Goal: Task Accomplishment & Management: Use online tool/utility

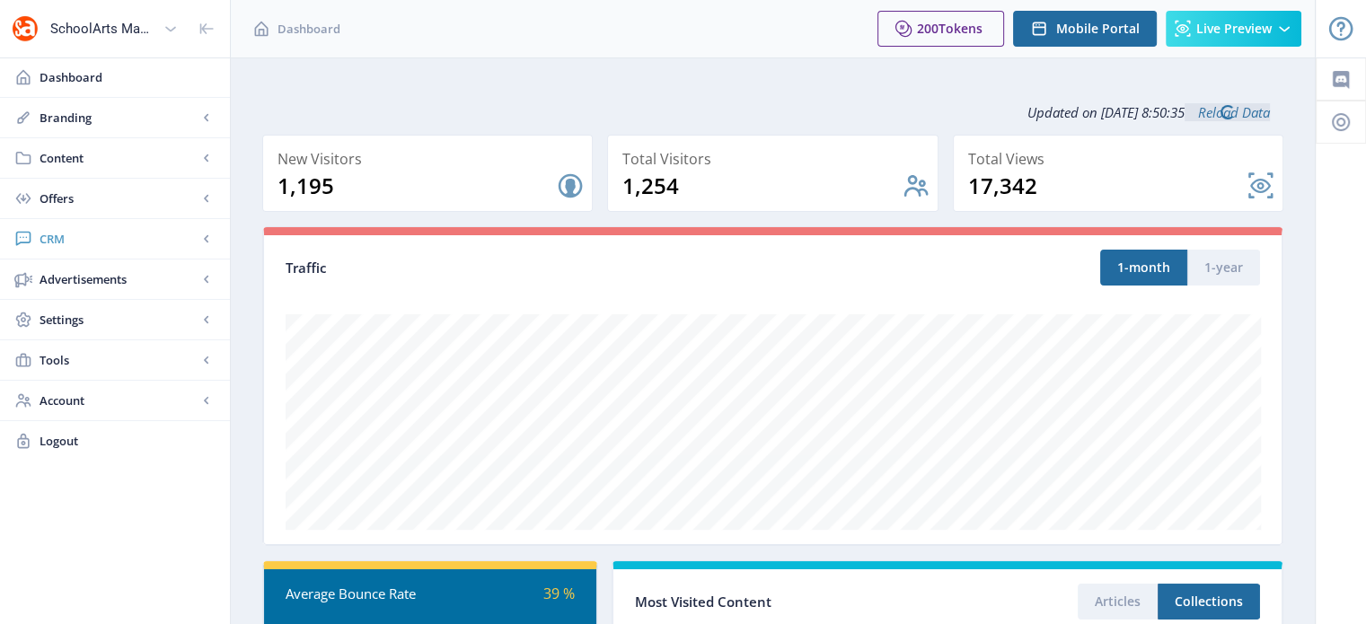
click at [67, 236] on span "CRM" at bounding box center [119, 239] width 158 height 18
click at [94, 275] on span "Readers" at bounding box center [134, 279] width 154 height 18
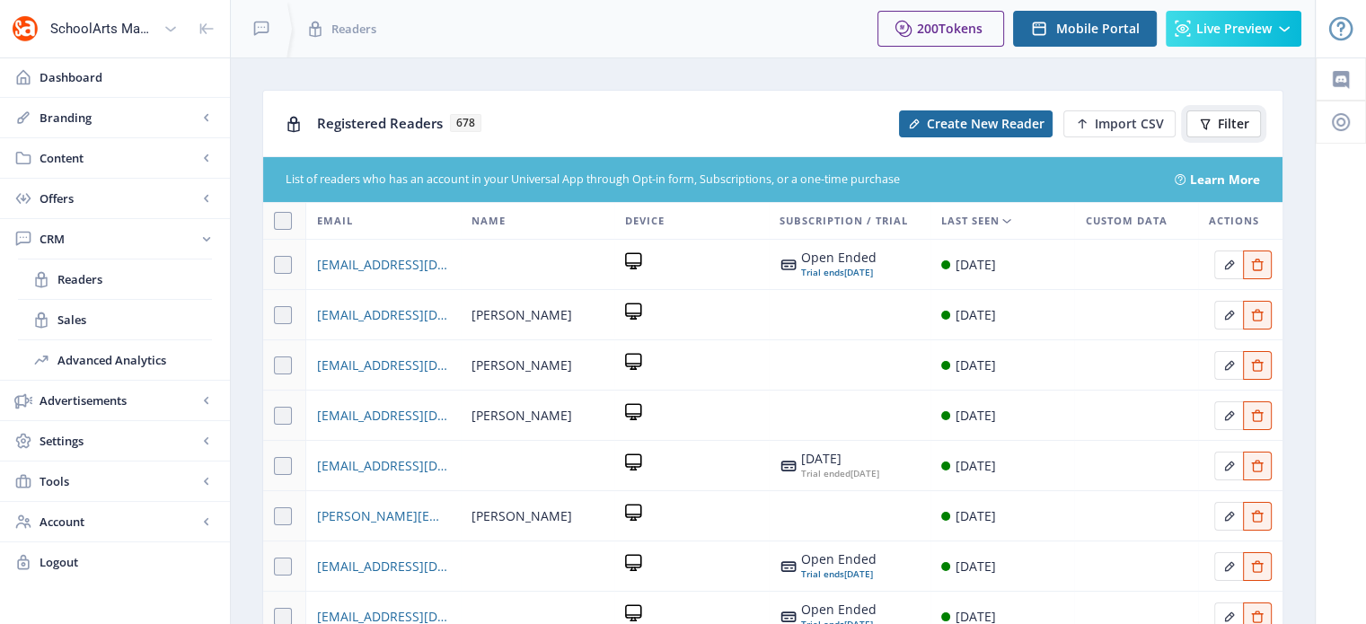
click at [1232, 120] on span "Filter" at bounding box center [1233, 124] width 31 height 14
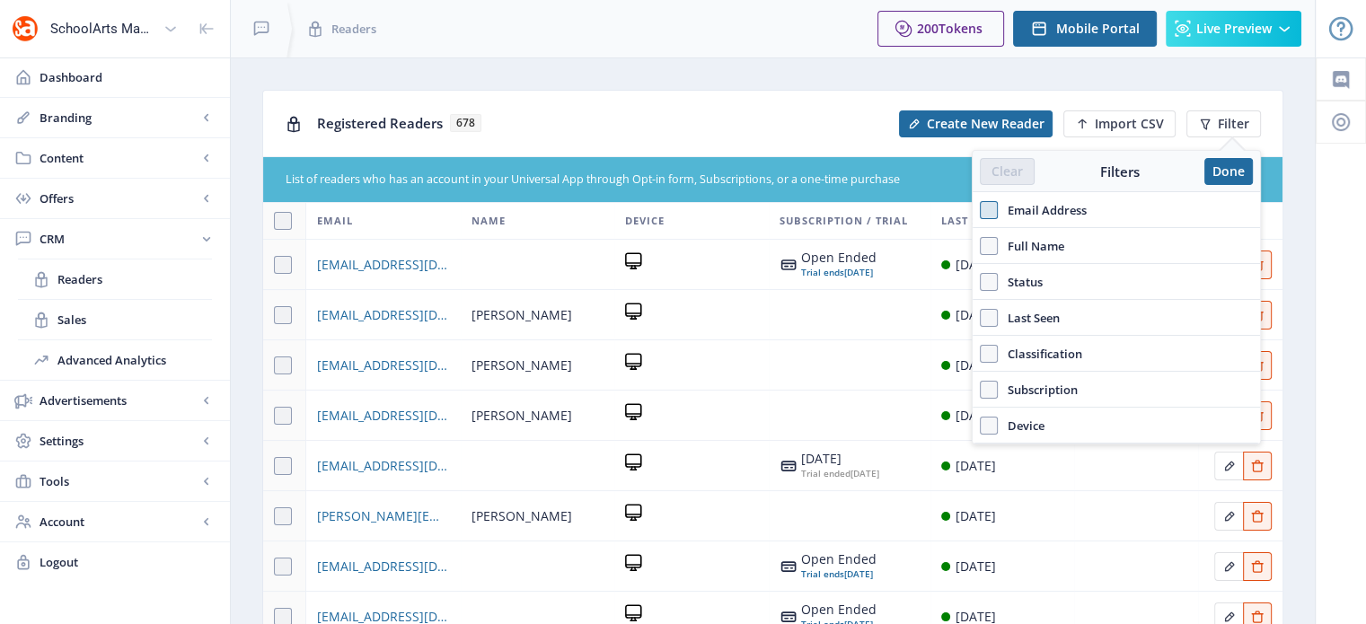
click at [983, 207] on span at bounding box center [989, 210] width 18 height 18
click at [981, 210] on input "Email Address" at bounding box center [980, 210] width 1 height 1
checkbox input "true"
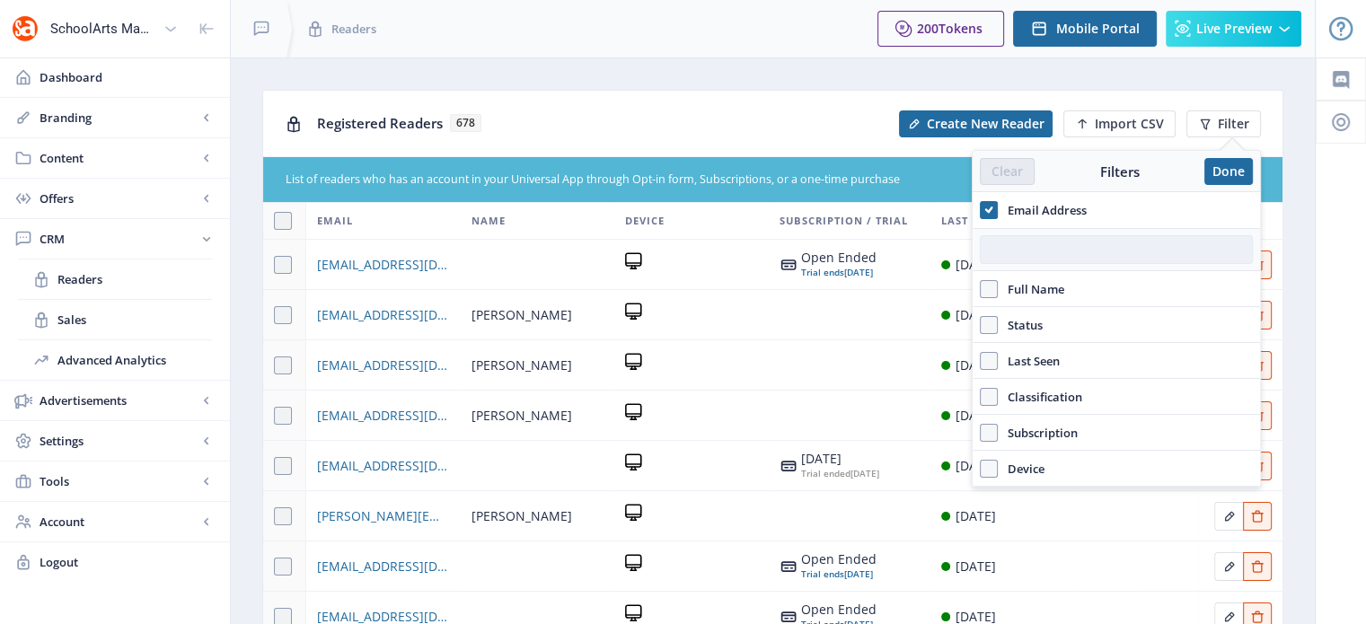
click at [1007, 255] on input "text" at bounding box center [1116, 249] width 273 height 29
paste input "[EMAIL_ADDRESS][DOMAIN_NAME]"
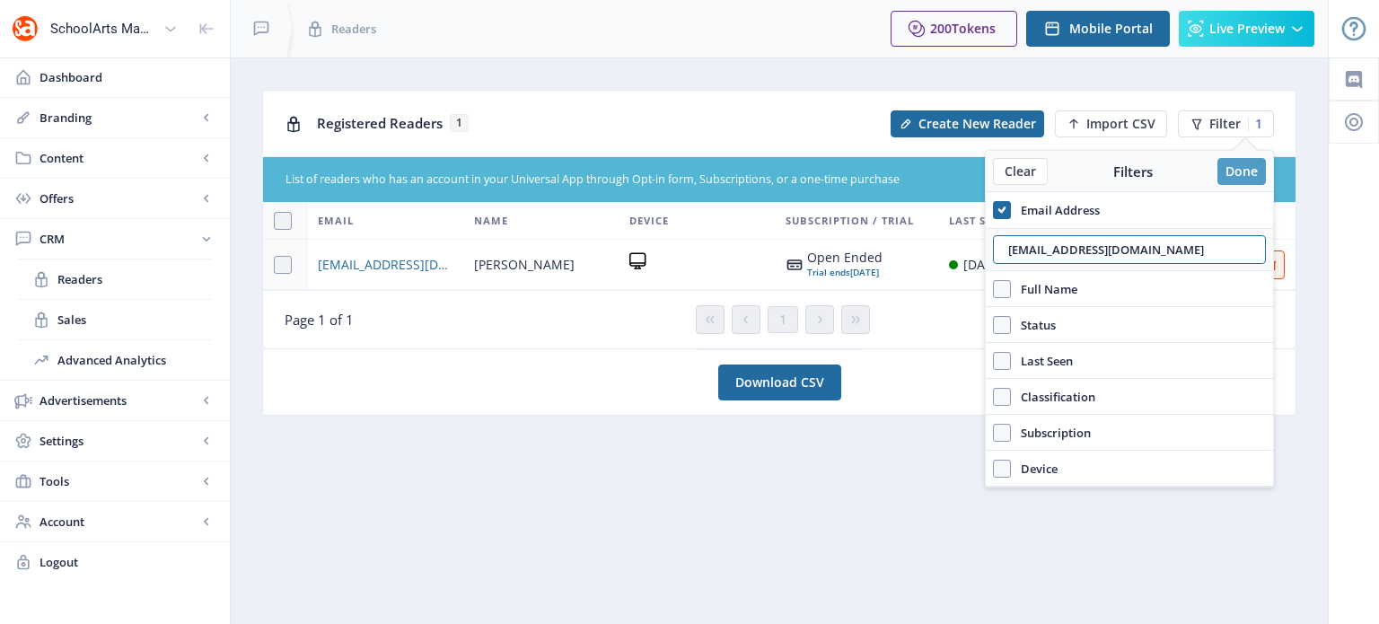
type input "[EMAIL_ADDRESS][DOMAIN_NAME]"
drag, startPoint x: 1248, startPoint y: 168, endPoint x: 922, endPoint y: 351, distance: 373.9
drag, startPoint x: 922, startPoint y: 351, endPoint x: 923, endPoint y: 376, distance: 25.2
click at [923, 376] on nb-card "Download CSV" at bounding box center [779, 382] width 1034 height 66
drag, startPoint x: 1242, startPoint y: 170, endPoint x: 786, endPoint y: 468, distance: 544.9
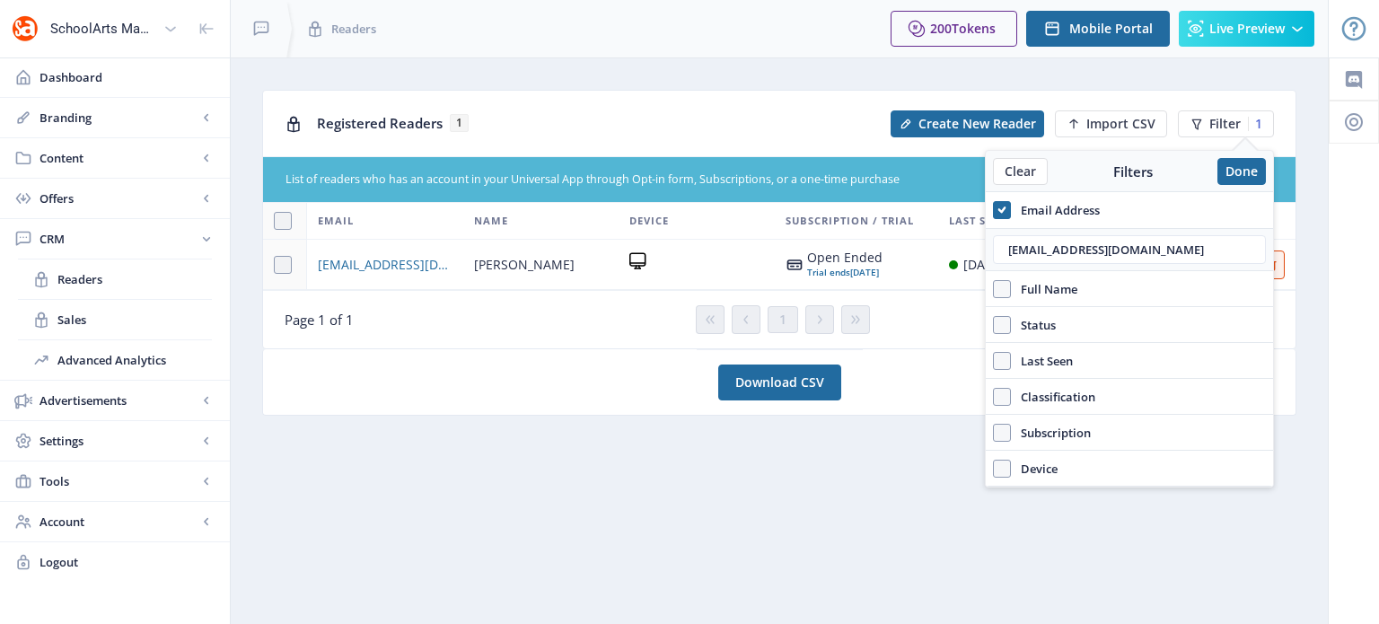
drag, startPoint x: 786, startPoint y: 468, endPoint x: 666, endPoint y: 112, distance: 375.1
drag, startPoint x: 666, startPoint y: 112, endPoint x: 377, endPoint y: 262, distance: 325.7
drag, startPoint x: 377, startPoint y: 262, endPoint x: 339, endPoint y: 264, distance: 38.7
drag, startPoint x: 339, startPoint y: 264, endPoint x: 1378, endPoint y: 387, distance: 1047.0
drag, startPoint x: 1378, startPoint y: 387, endPoint x: 1078, endPoint y: 520, distance: 328.0
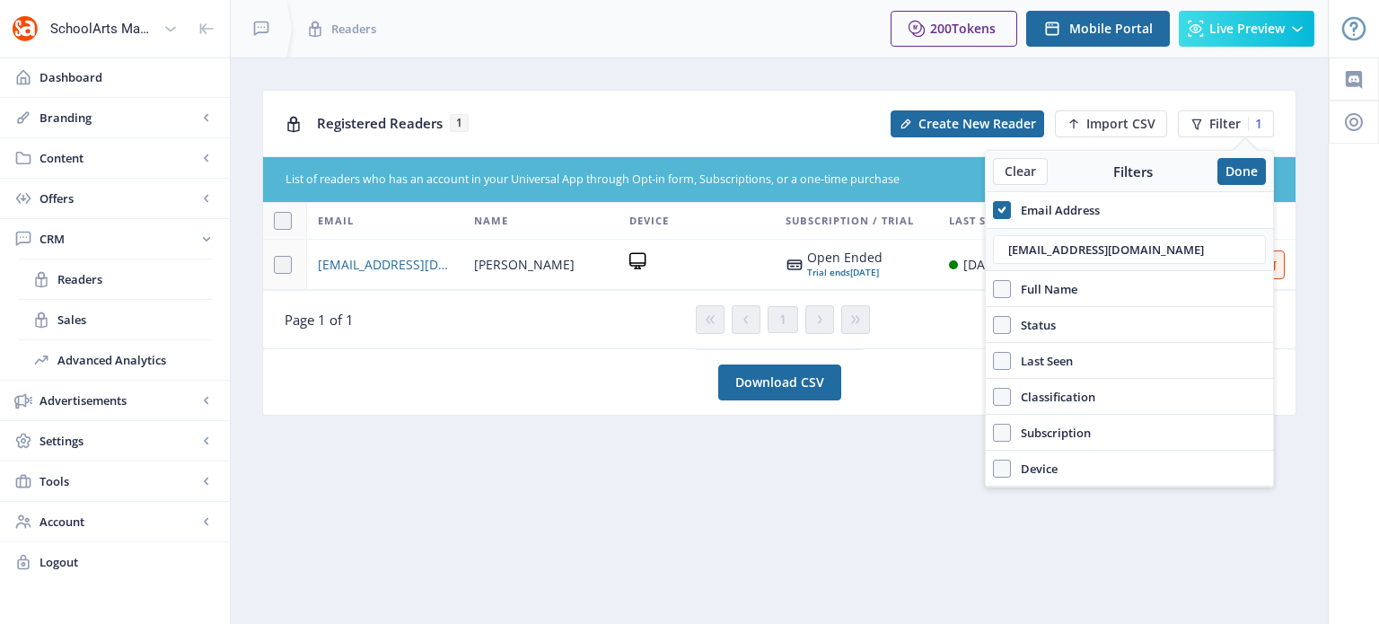
drag, startPoint x: 1078, startPoint y: 520, endPoint x: 893, endPoint y: 557, distance: 188.6
drag, startPoint x: 893, startPoint y: 557, endPoint x: 1242, endPoint y: 157, distance: 530.1
drag, startPoint x: 1242, startPoint y: 157, endPoint x: 1274, endPoint y: 167, distance: 33.8
drag, startPoint x: 1274, startPoint y: 167, endPoint x: 1240, endPoint y: 150, distance: 38.1
click at [1240, 150] on span at bounding box center [1245, 143] width 29 height 14
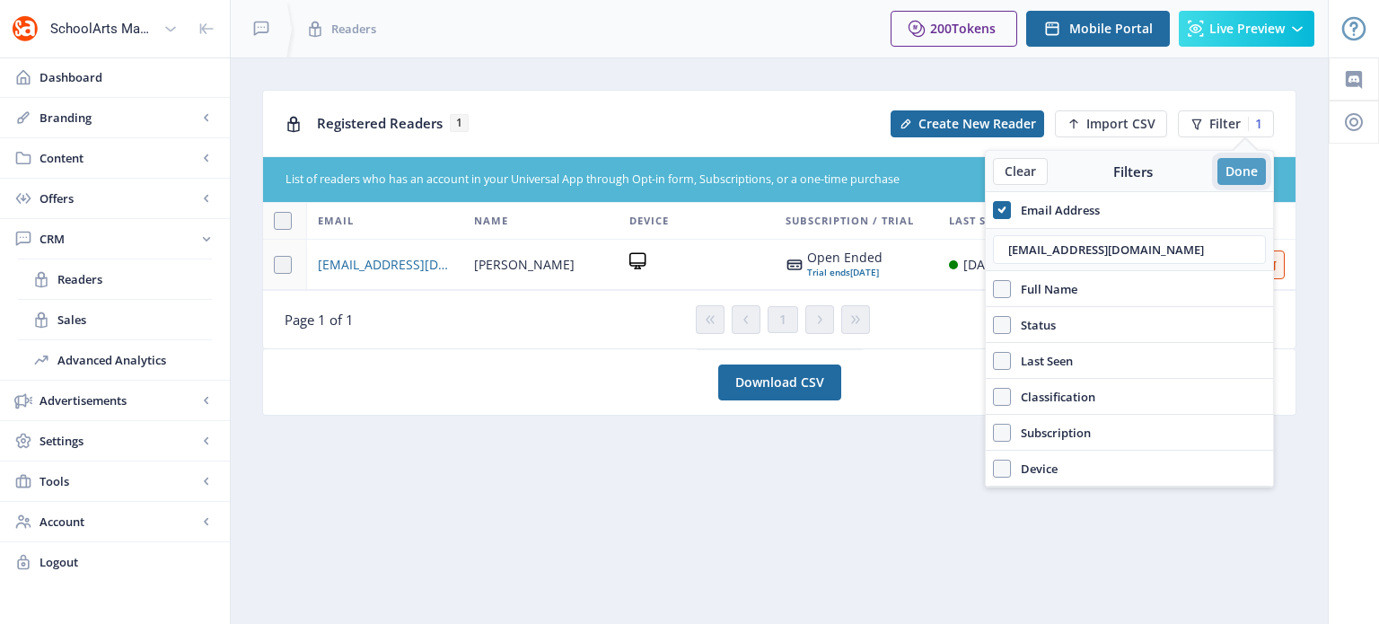
click at [1239, 171] on button "Done" at bounding box center [1242, 171] width 48 height 27
